Goal: Task Accomplishment & Management: Use online tool/utility

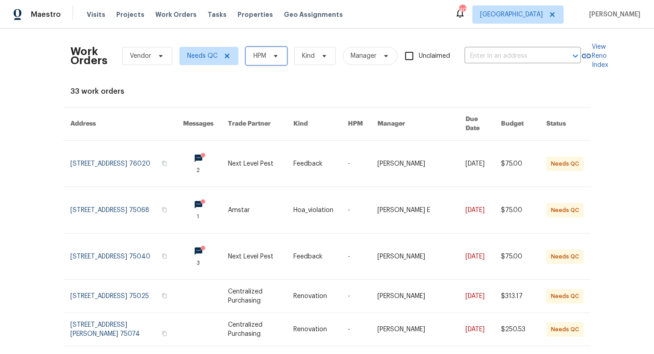
click at [281, 59] on span "HPM" at bounding box center [266, 56] width 41 height 18
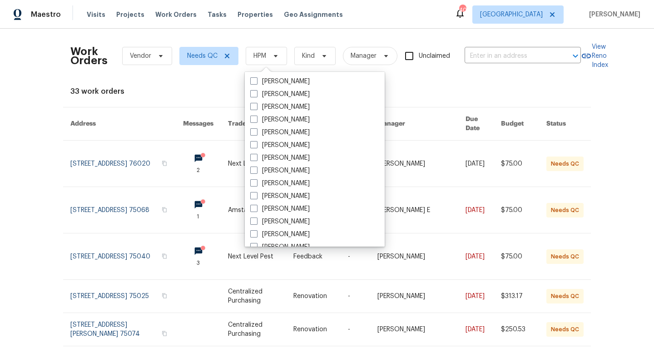
scroll to position [507, 0]
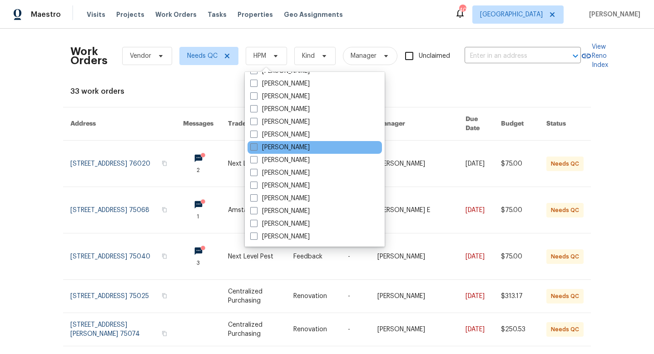
click at [265, 145] on label "[PERSON_NAME]" at bounding box center [280, 147] width 60 height 9
click at [256, 145] on input "[PERSON_NAME]" at bounding box center [253, 146] width 6 height 6
checkbox input "true"
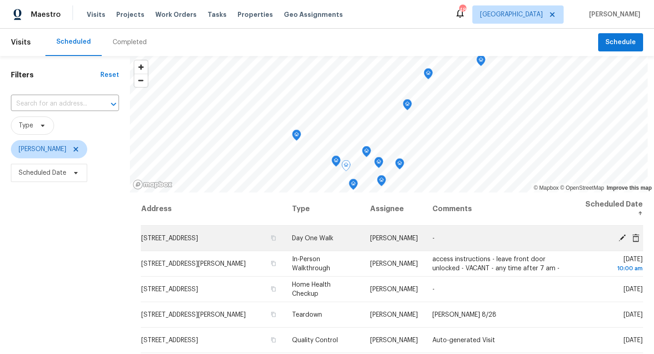
click at [621, 235] on icon at bounding box center [622, 237] width 8 height 8
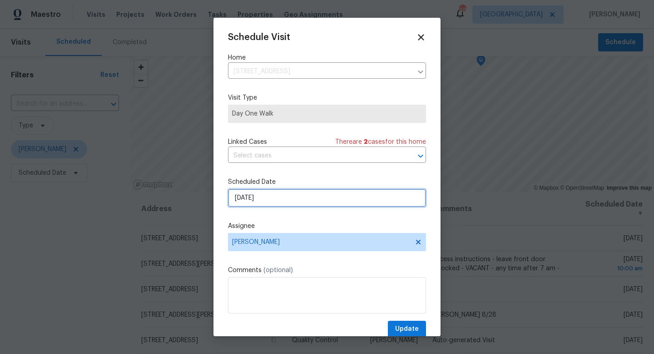
click at [252, 196] on input "[DATE]" at bounding box center [327, 198] width 198 height 18
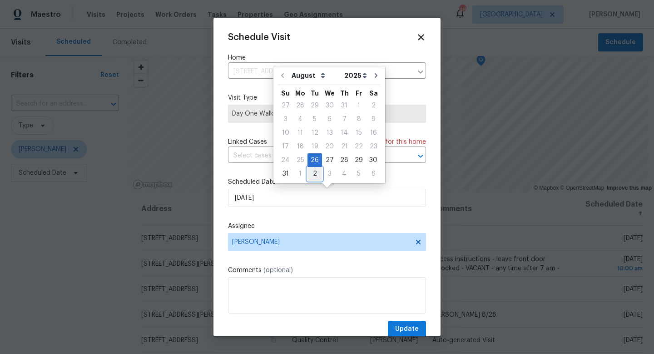
click at [316, 175] on div "2" at bounding box center [315, 173] width 15 height 13
type input "9/2/2025"
select select "8"
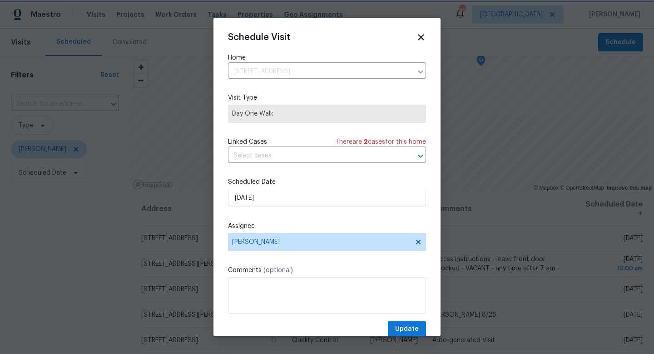
click at [346, 274] on label "Comments (optional)" at bounding box center [327, 269] width 198 height 9
click at [399, 330] on span "Update" at bounding box center [407, 328] width 24 height 11
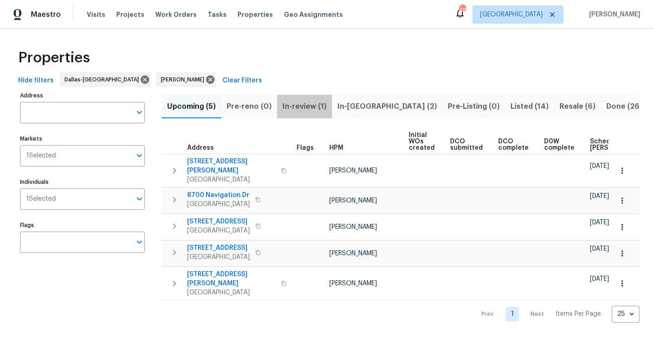
click at [294, 108] on span "In-review (1)" at bounding box center [305, 106] width 44 height 13
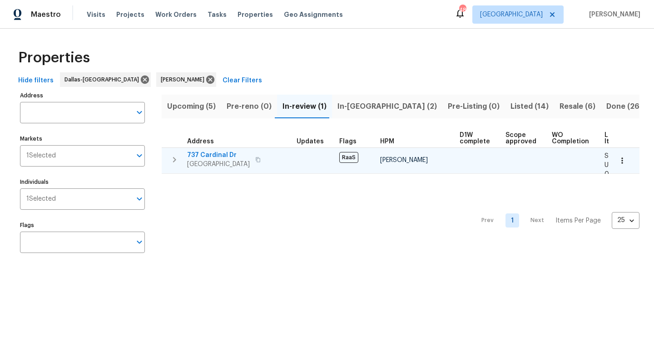
click at [200, 153] on span "737 Cardinal Dr" at bounding box center [218, 154] width 63 height 9
click at [621, 160] on icon "button" at bounding box center [622, 160] width 9 height 9
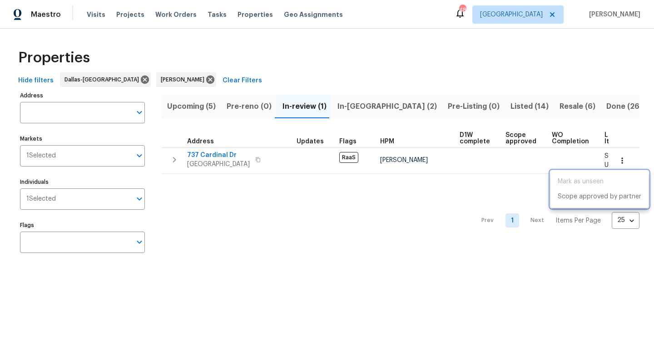
click at [421, 205] on div at bounding box center [327, 177] width 654 height 354
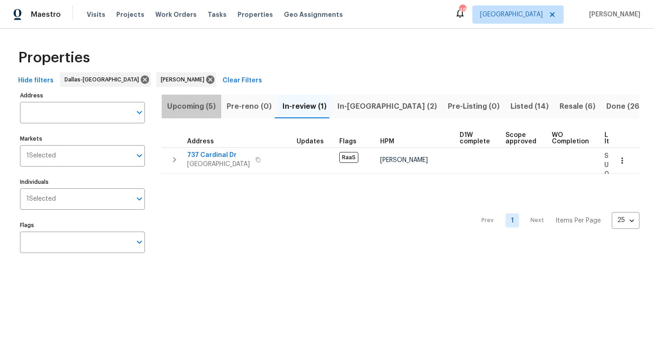
click at [204, 111] on span "Upcoming (5)" at bounding box center [191, 106] width 49 height 13
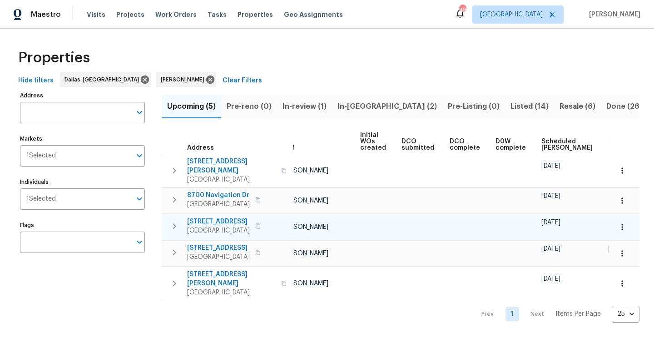
scroll to position [0, 100]
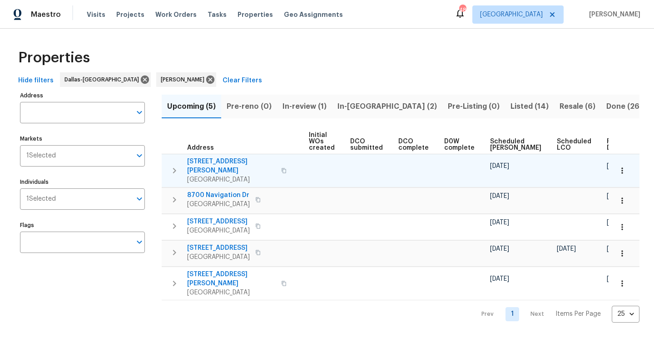
click at [230, 162] on span "11308 Southerland Dr" at bounding box center [231, 166] width 89 height 18
click at [624, 166] on icon "button" at bounding box center [622, 170] width 9 height 9
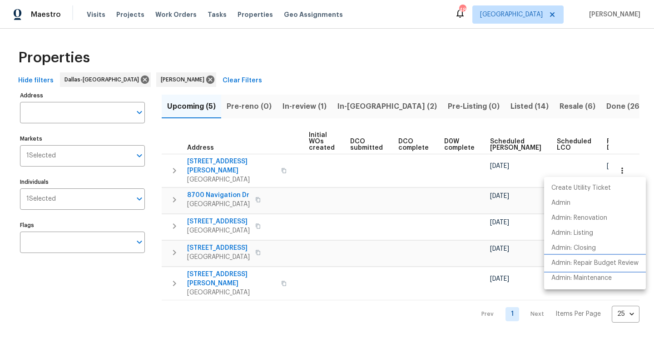
click at [581, 261] on p "Admin: Repair Budget Review" at bounding box center [595, 263] width 87 height 10
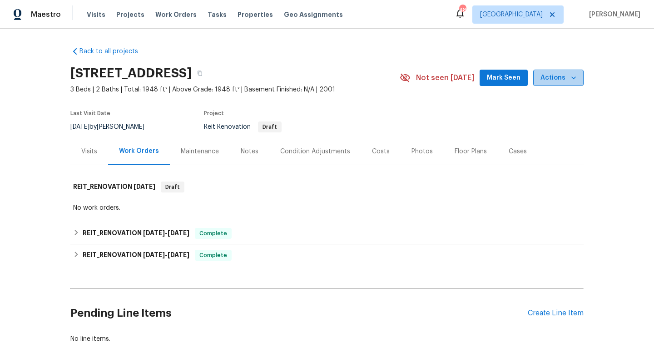
click at [563, 73] on span "Actions" at bounding box center [559, 77] width 36 height 11
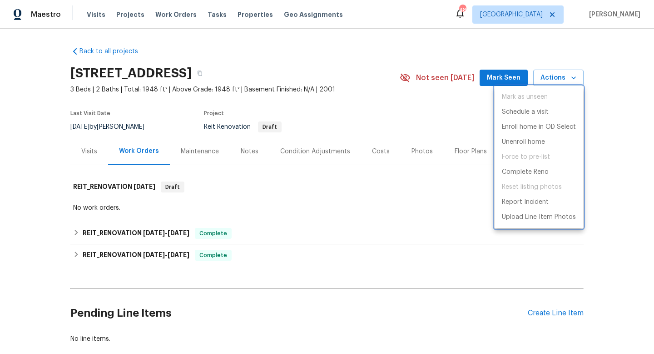
click at [434, 199] on div at bounding box center [327, 177] width 654 height 354
